Goal: Transaction & Acquisition: Purchase product/service

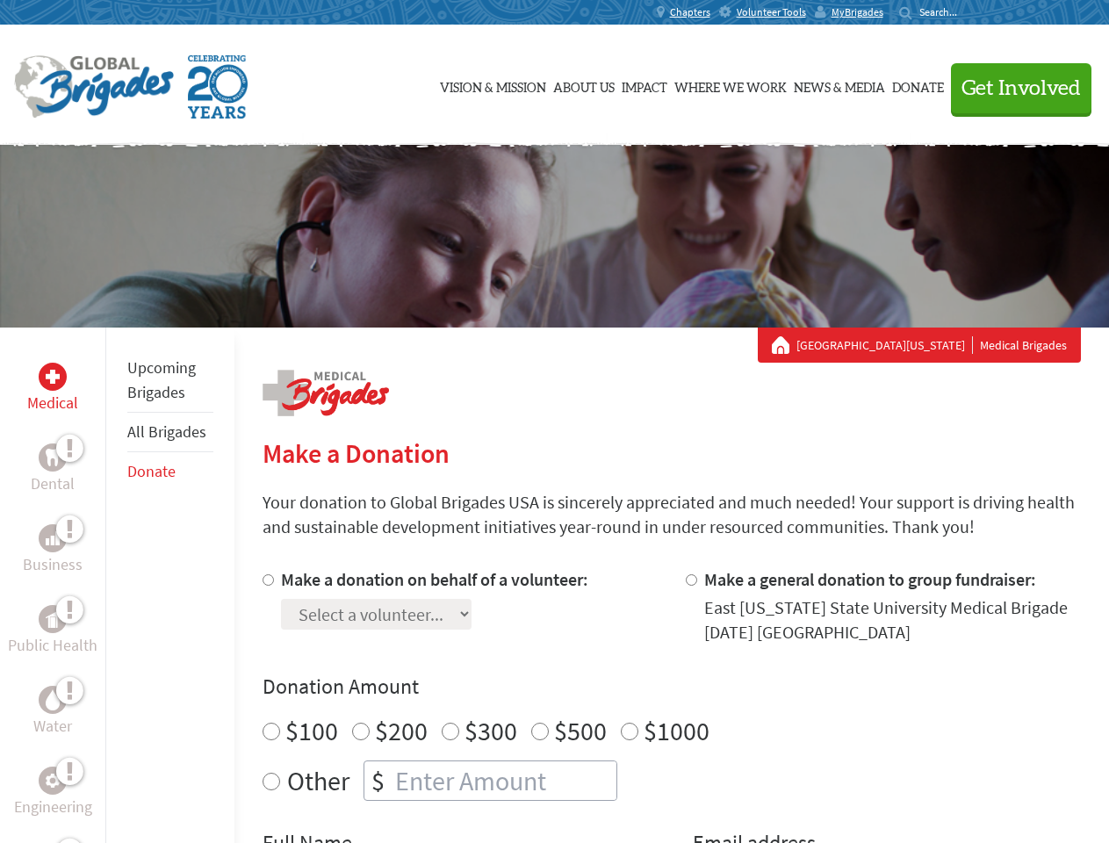
click at [970, 12] on div "Search for:" at bounding box center [934, 12] width 70 height 14
click at [1013, 88] on span "Get Involved" at bounding box center [1021, 88] width 119 height 21
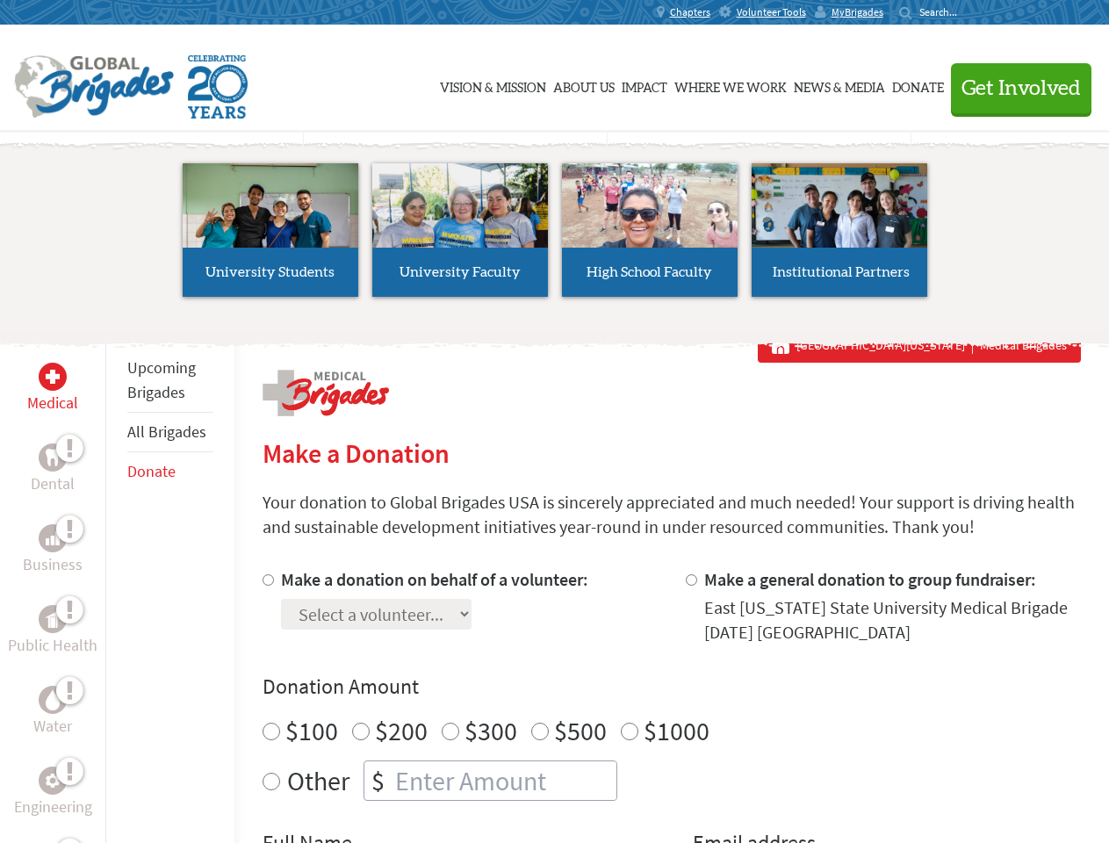
click at [116, 585] on div "Upcoming Brigades All Brigades Donate" at bounding box center [169, 749] width 129 height 843
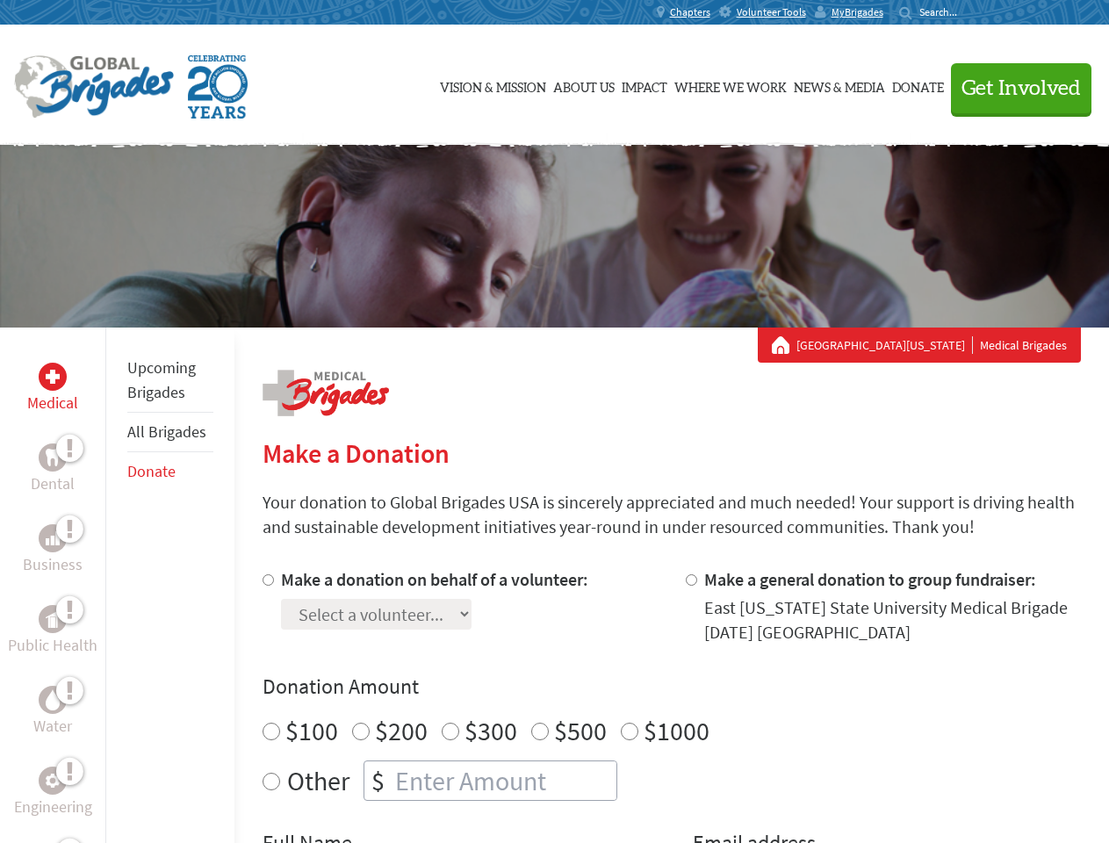
click at [671, 705] on div "Donation Amount $100 $200 $300 $500 $1000 Other $" at bounding box center [672, 737] width 819 height 128
click at [266, 580] on input "Make a donation on behalf of a volunteer:" at bounding box center [268, 579] width 11 height 11
radio input "true"
click at [690, 580] on input "Make a general donation to group fundraiser:" at bounding box center [691, 579] width 11 height 11
radio input "true"
